Goal: Transaction & Acquisition: Book appointment/travel/reservation

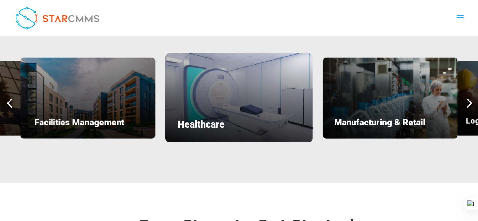
scroll to position [940, 0]
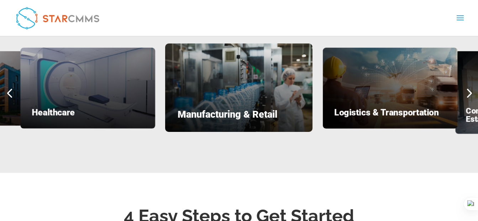
click at [469, 91] on div "Next slide" at bounding box center [468, 92] width 19 height 19
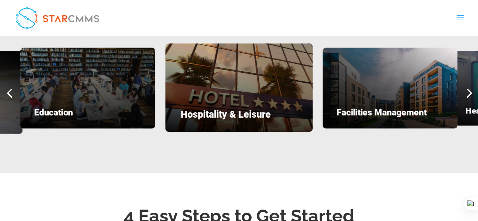
click at [467, 90] on div "Next slide" at bounding box center [468, 92] width 19 height 19
click at [471, 90] on div "Next slide" at bounding box center [468, 92] width 19 height 19
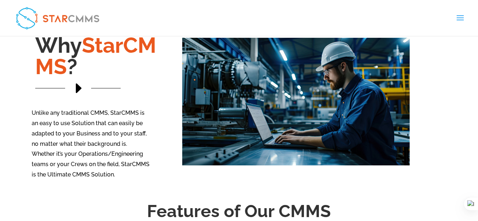
scroll to position [470, 0]
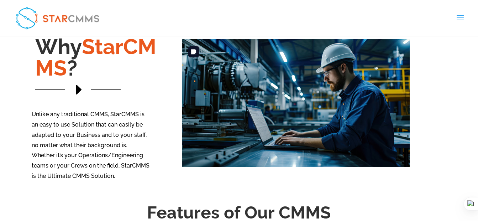
click at [254, 99] on img at bounding box center [296, 103] width 228 height 128
click at [76, 92] on span "E" at bounding box center [78, 89] width 19 height 19
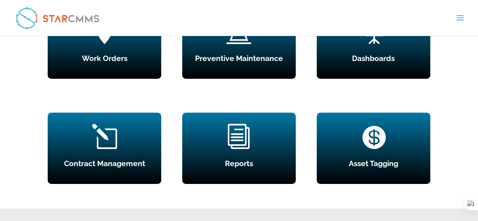
scroll to position [684, 0]
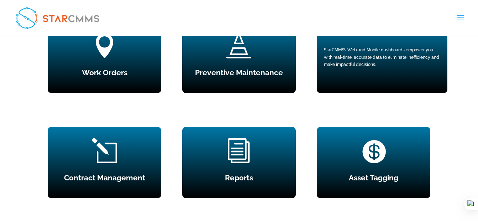
click at [397, 64] on div "StarCMMS’s Web and Mobile dashboards empower you with real-time, accurate data …" at bounding box center [382, 57] width 116 height 22
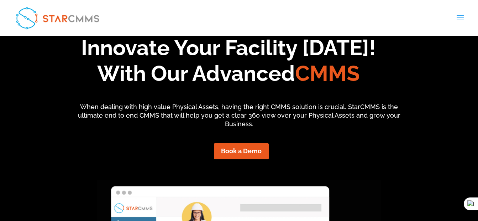
scroll to position [57, 0]
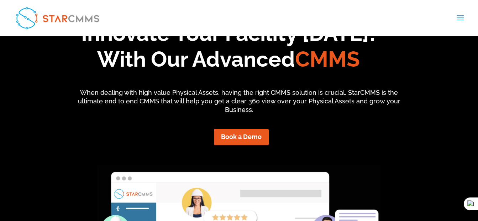
click at [0, 0] on link "Request Software Demo" at bounding box center [0, 0] width 0 height 0
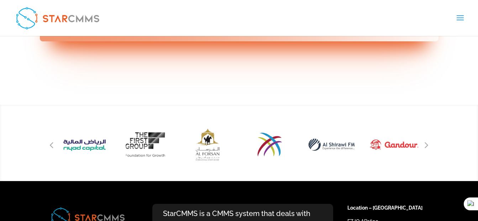
scroll to position [1962, 0]
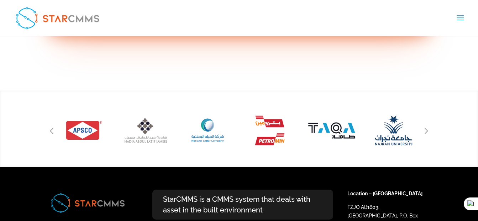
click at [15, 90] on div at bounding box center [239, 128] width 478 height 76
